Goal: Transaction & Acquisition: Book appointment/travel/reservation

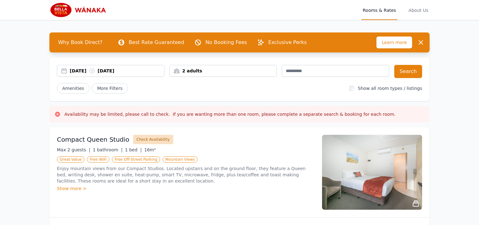
click at [144, 138] on button "Check Availability" at bounding box center [153, 139] width 40 height 9
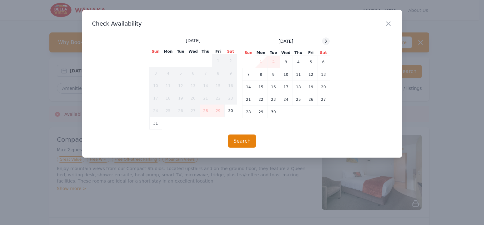
click at [328, 42] on icon at bounding box center [326, 41] width 5 height 5
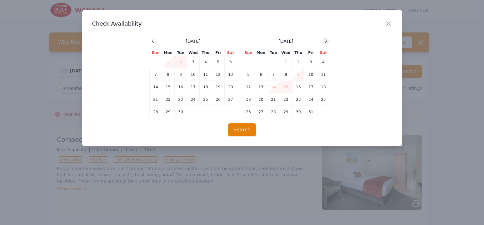
click at [328, 42] on icon at bounding box center [326, 41] width 5 height 5
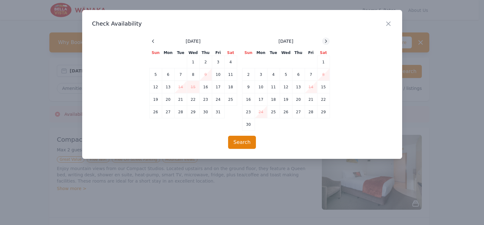
click at [328, 42] on icon at bounding box center [326, 41] width 5 height 5
click at [273, 111] on td "30" at bounding box center [273, 112] width 13 height 13
click at [329, 39] on div at bounding box center [326, 42] width 8 height 8
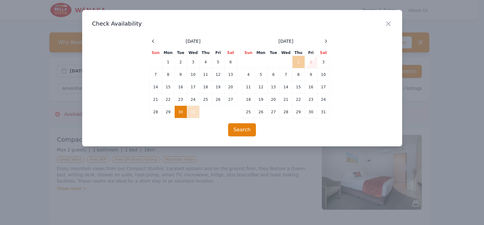
click at [300, 65] on td "1" at bounding box center [298, 62] width 13 height 13
click at [241, 131] on button "Search" at bounding box center [242, 129] width 28 height 13
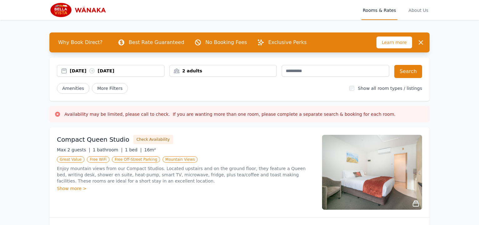
click at [383, 11] on span "Rooms & Rates" at bounding box center [379, 10] width 36 height 20
click at [61, 11] on img at bounding box center [79, 10] width 60 height 15
